Goal: Task Accomplishment & Management: Use online tool/utility

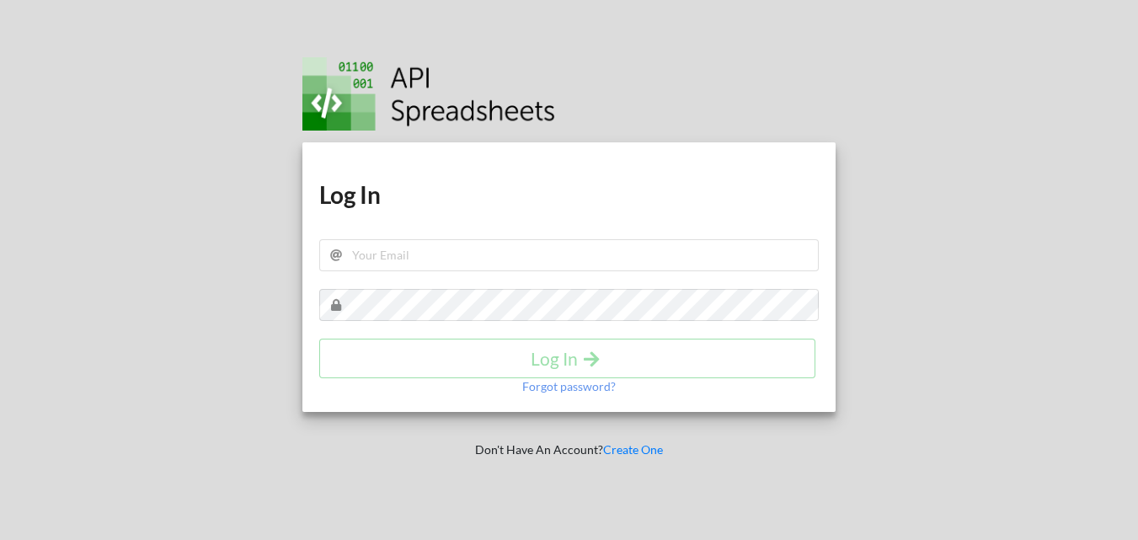
click at [440, 186] on h1 "Log In" at bounding box center [568, 194] width 499 height 30
click at [419, 243] on input "text" at bounding box center [568, 255] width 499 height 32
click at [541, 262] on input "text" at bounding box center [568, 255] width 499 height 32
click at [784, 85] on div at bounding box center [574, 91] width 545 height 77
click at [739, 48] on div "Download hidden Download hidden Log In Log In Forgot password? Don't Have An Ac…" at bounding box center [569, 270] width 582 height 540
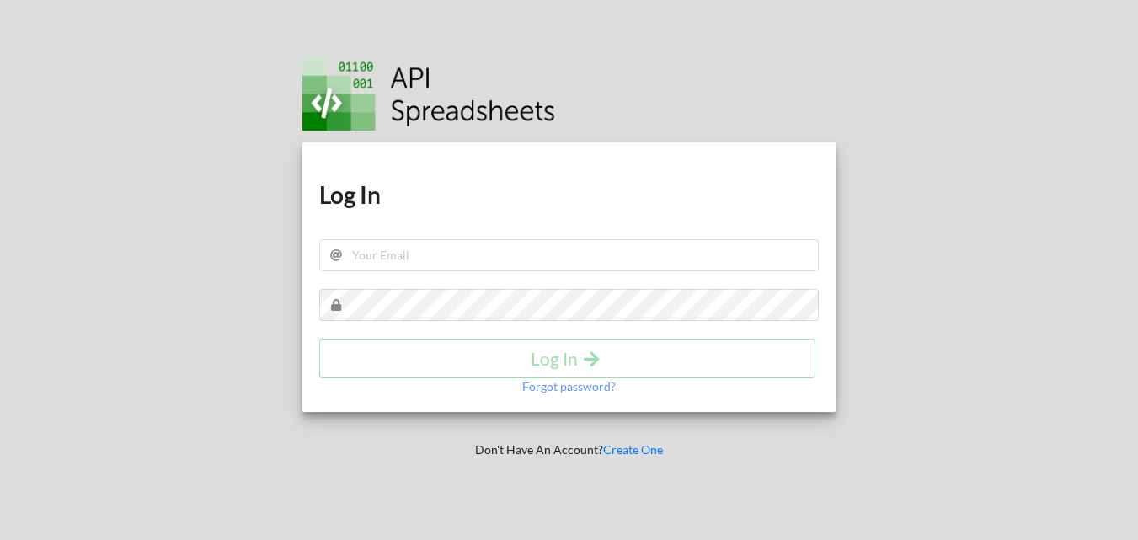
drag, startPoint x: 779, startPoint y: 55, endPoint x: 788, endPoint y: 43, distance: 15.0
click at [779, 55] on div at bounding box center [574, 91] width 545 height 77
click at [541, 255] on input "text" at bounding box center [568, 255] width 499 height 32
click at [450, 253] on input "text" at bounding box center [568, 255] width 499 height 32
paste input "ruparelrealtyphp@gmail.com"
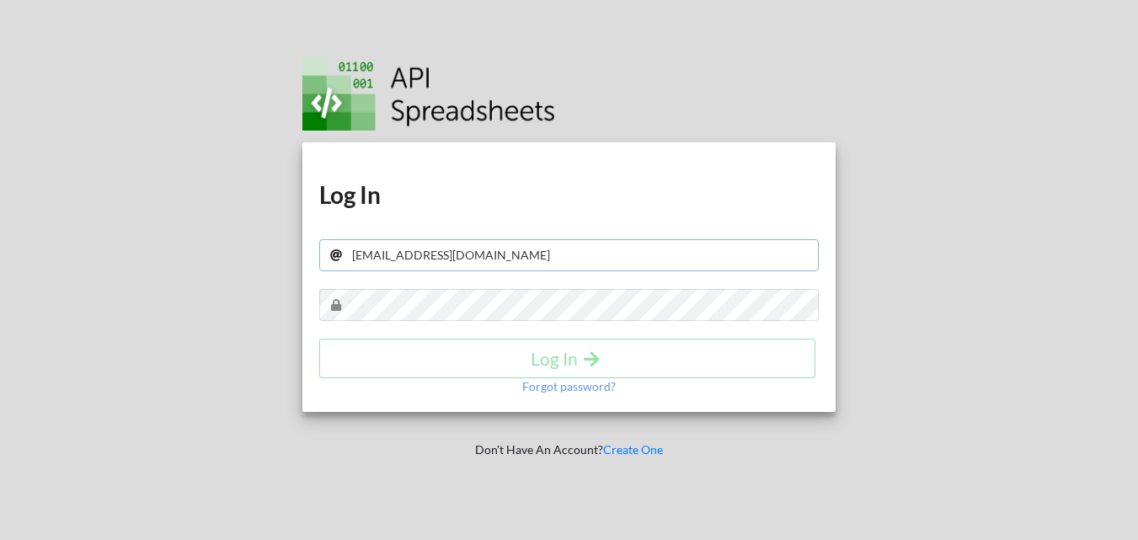
type input "ruparelrealtyphp@gmail.com"
click at [449, 344] on div "Log In" at bounding box center [568, 358] width 499 height 40
click at [532, 343] on button "Log In" at bounding box center [567, 358] width 496 height 40
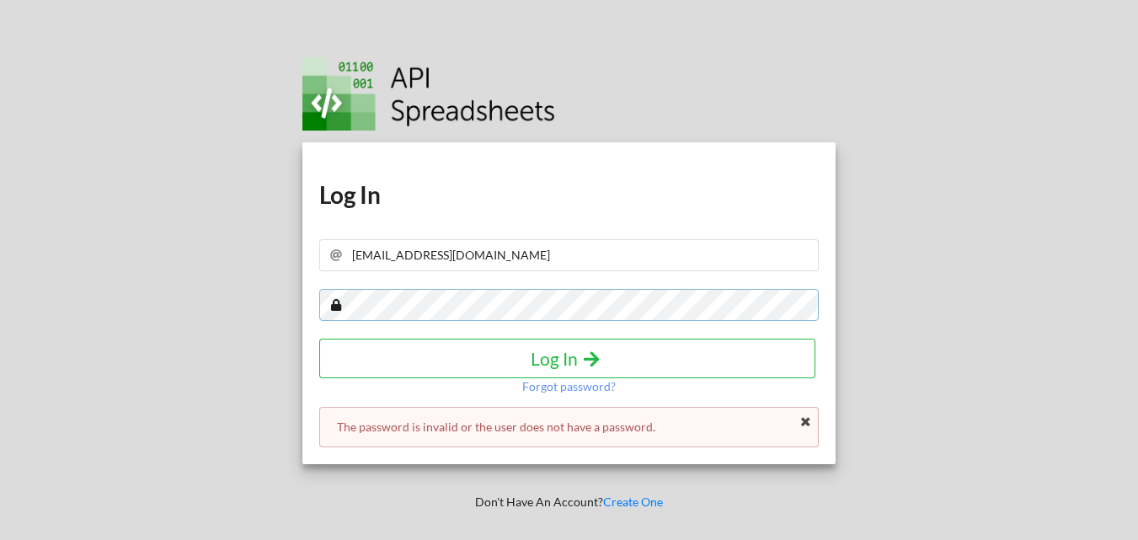
click at [76, 311] on div "Download hidden Download hidden Log In ruparelrealtyphp@gmail.com Log In Forgot…" at bounding box center [568, 270] width 1163 height 540
click at [571, 366] on h4 "Log In" at bounding box center [567, 358] width 461 height 21
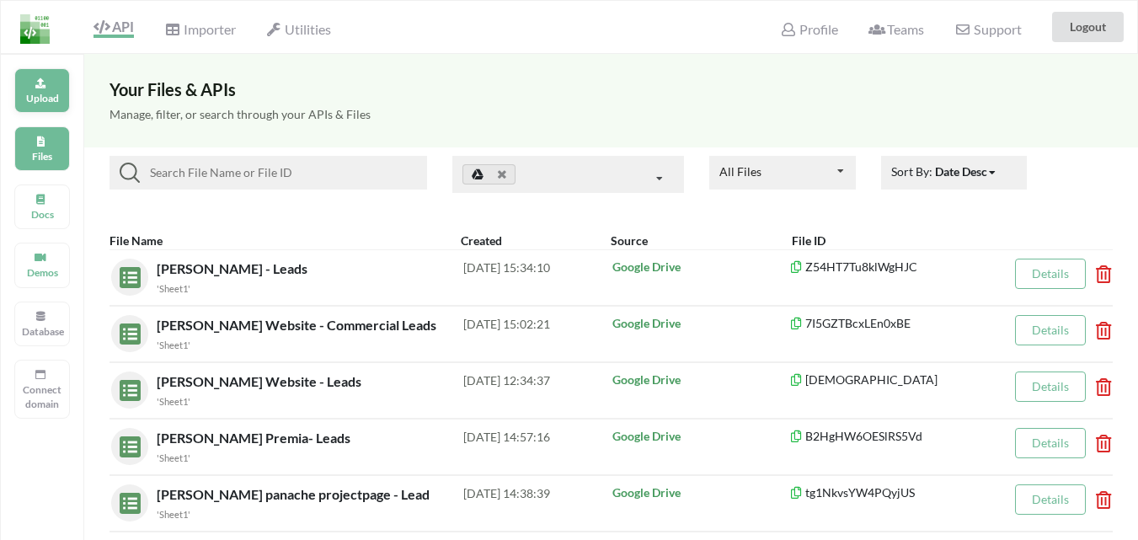
click at [36, 92] on p "Upload" at bounding box center [42, 98] width 40 height 14
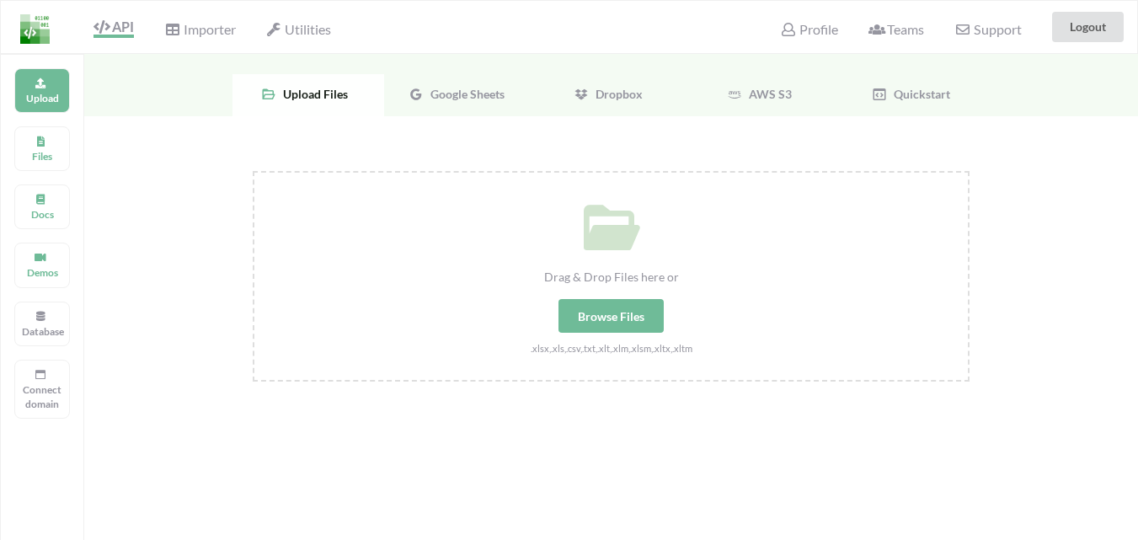
click at [493, 103] on div "Google Sheets" at bounding box center [460, 95] width 152 height 42
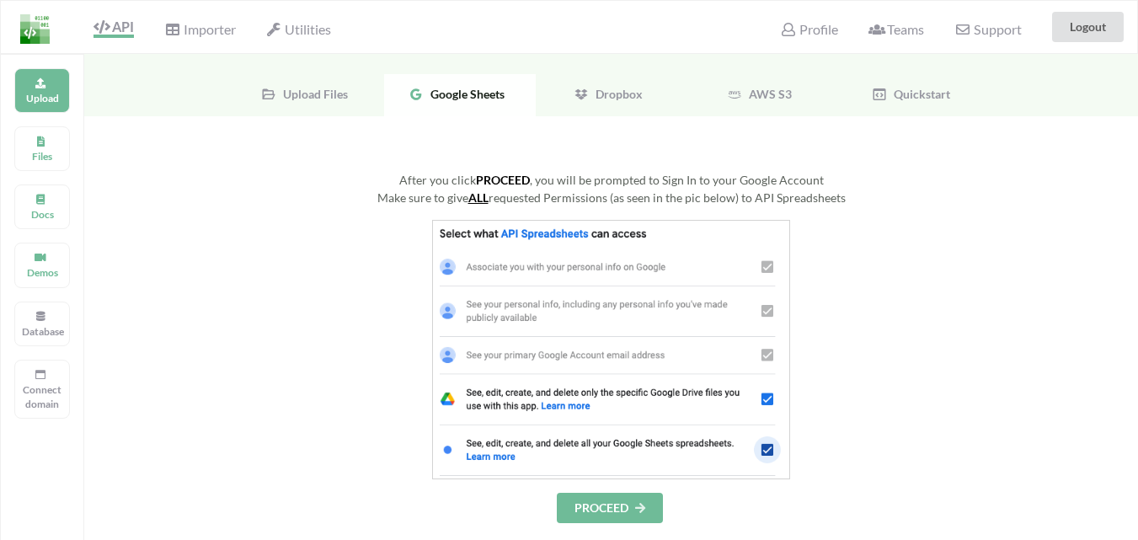
click at [595, 507] on button "PROCEED" at bounding box center [610, 508] width 106 height 30
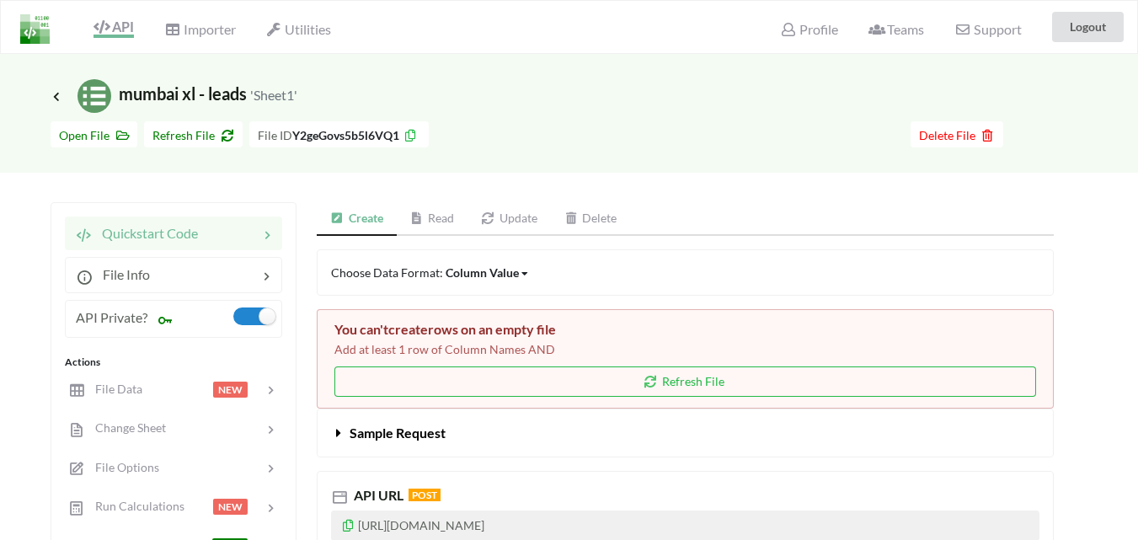
click at [742, 102] on div "Icon Link mumbai xl - leads 'Sheet1'" at bounding box center [569, 96] width 1037 height 34
click at [656, 383] on icon at bounding box center [650, 381] width 14 height 10
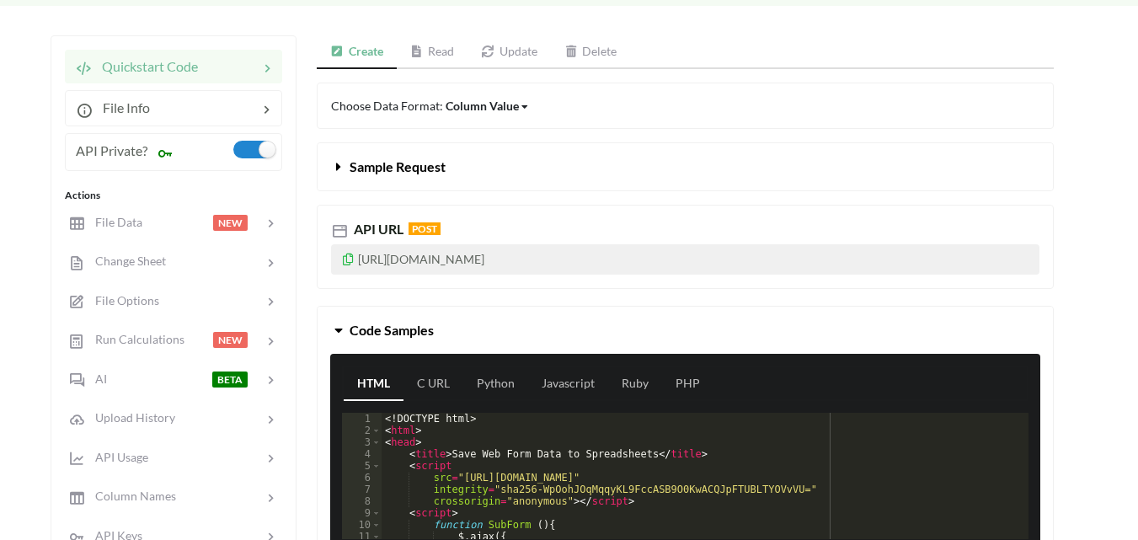
scroll to position [168, 0]
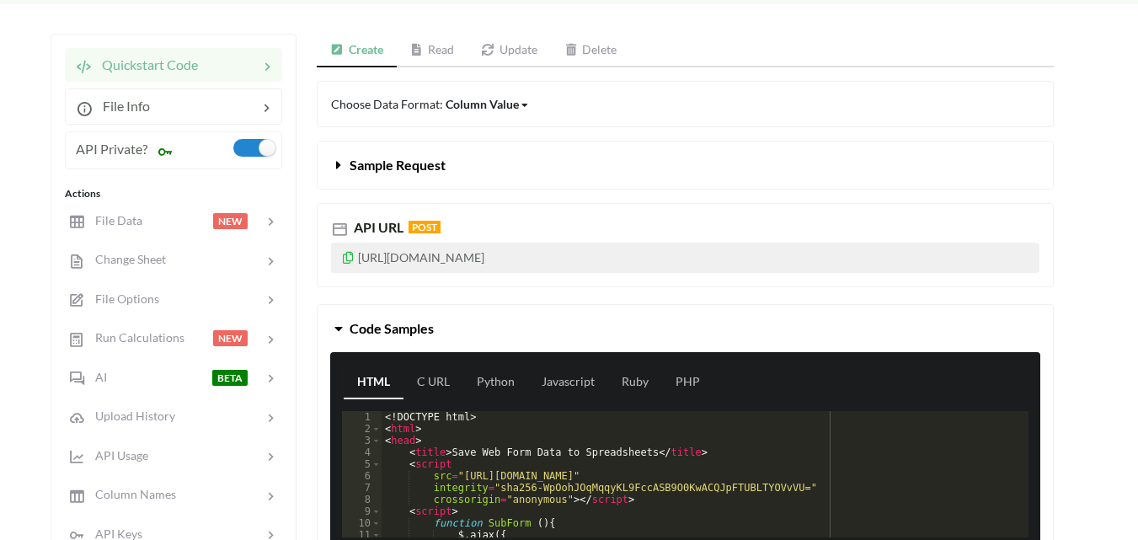
click at [349, 259] on icon at bounding box center [348, 255] width 14 height 12
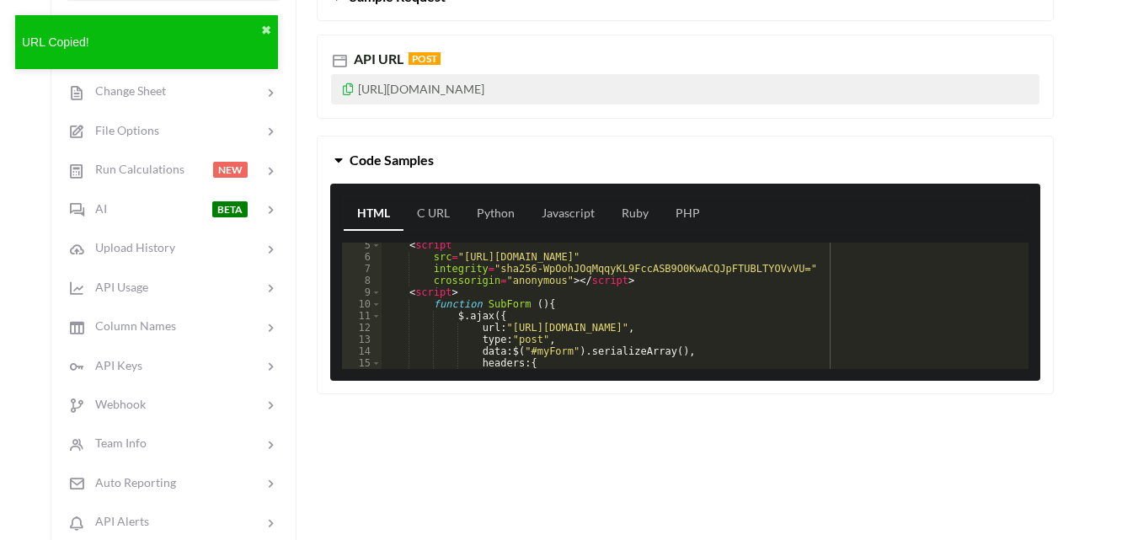
scroll to position [101, 0]
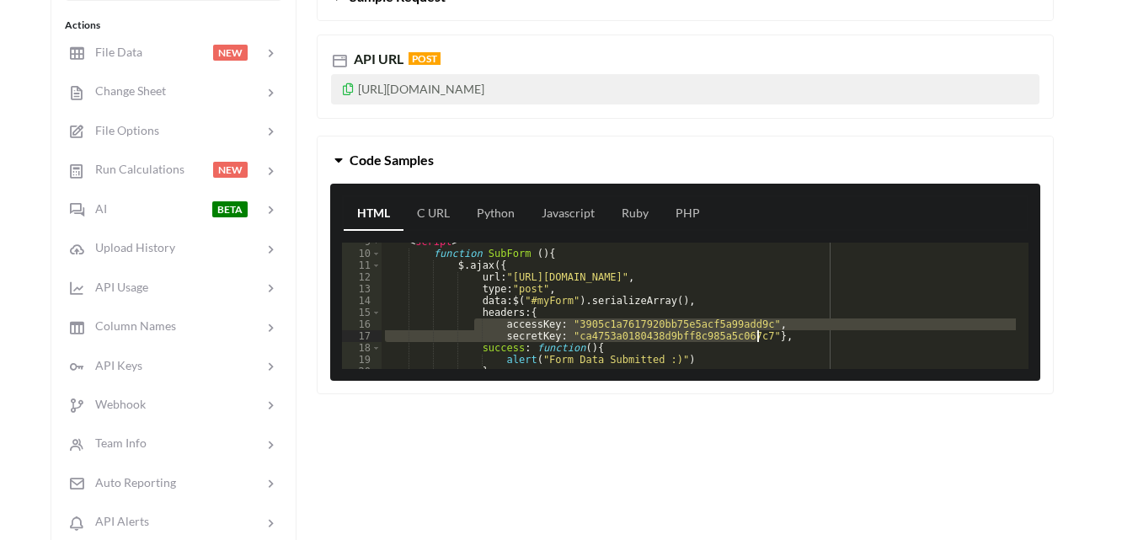
drag, startPoint x: 488, startPoint y: 328, endPoint x: 780, endPoint y: 338, distance: 291.5
click at [780, 338] on div "< script > function SubForm ( ) { $ . ajax ({ url : "[URL][DOMAIN_NAME]" , type…" at bounding box center [698, 311] width 634 height 150
